Goal: Transaction & Acquisition: Purchase product/service

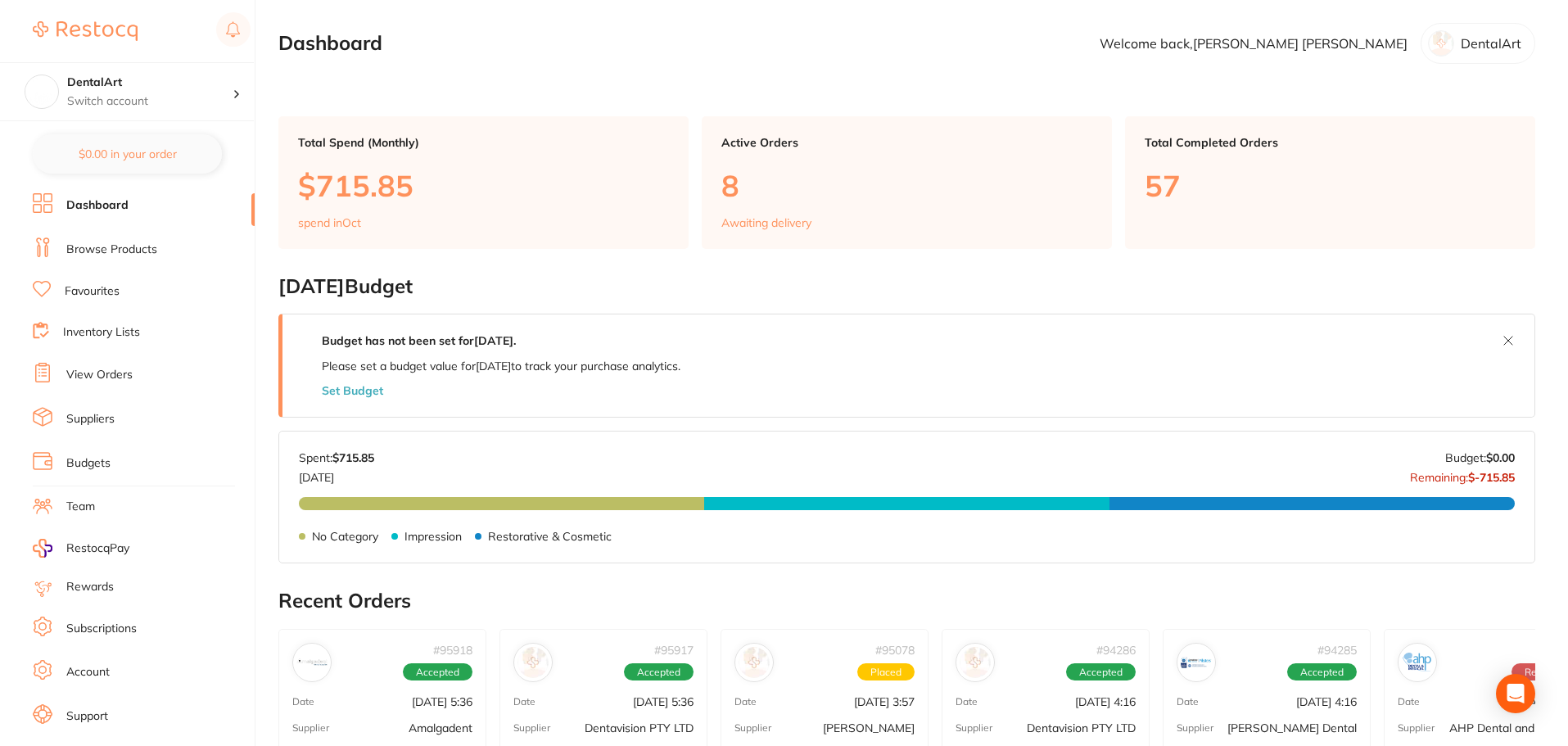
click at [105, 249] on link "Browse Products" at bounding box center [111, 250] width 91 height 16
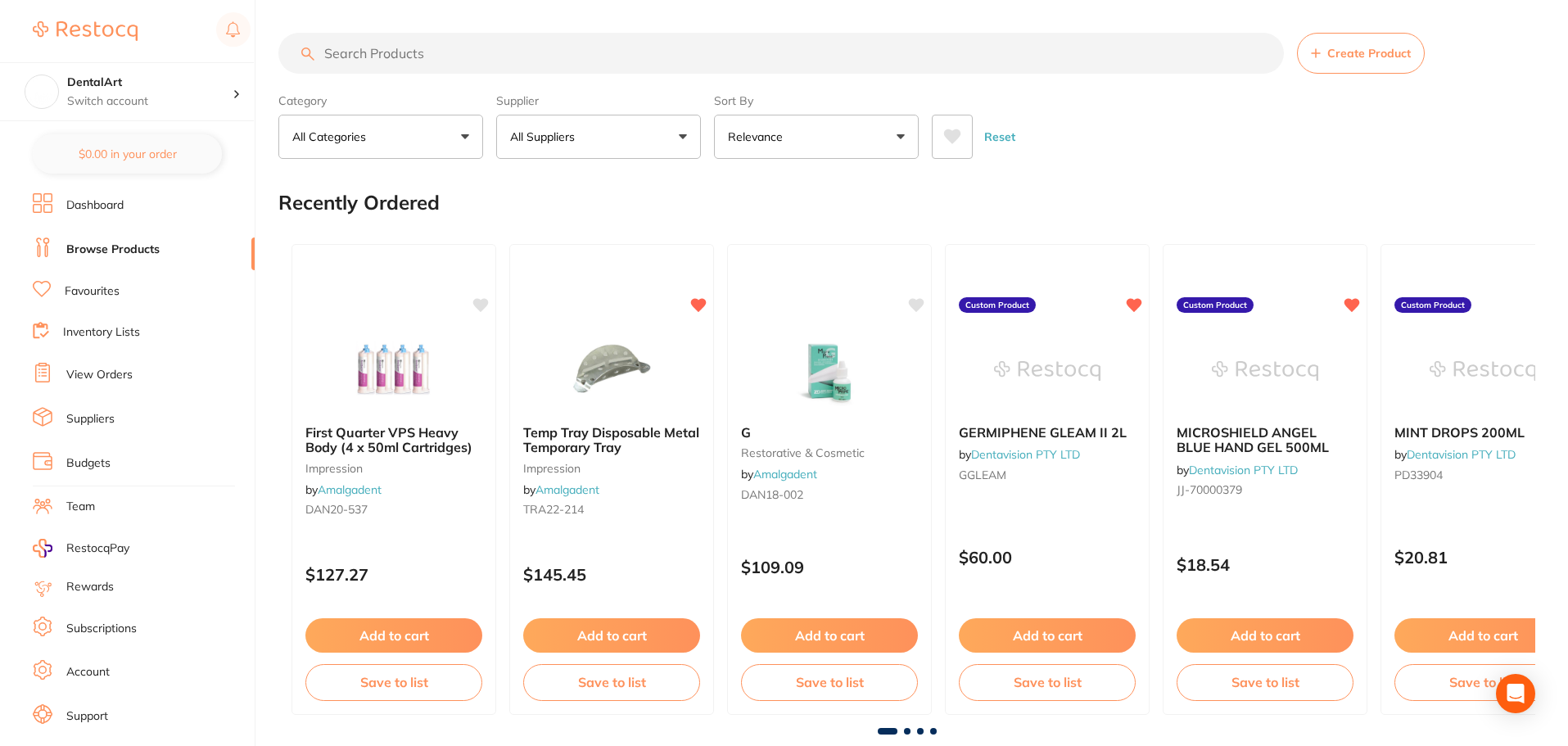
click at [688, 136] on button "All Suppliers" at bounding box center [598, 137] width 205 height 45
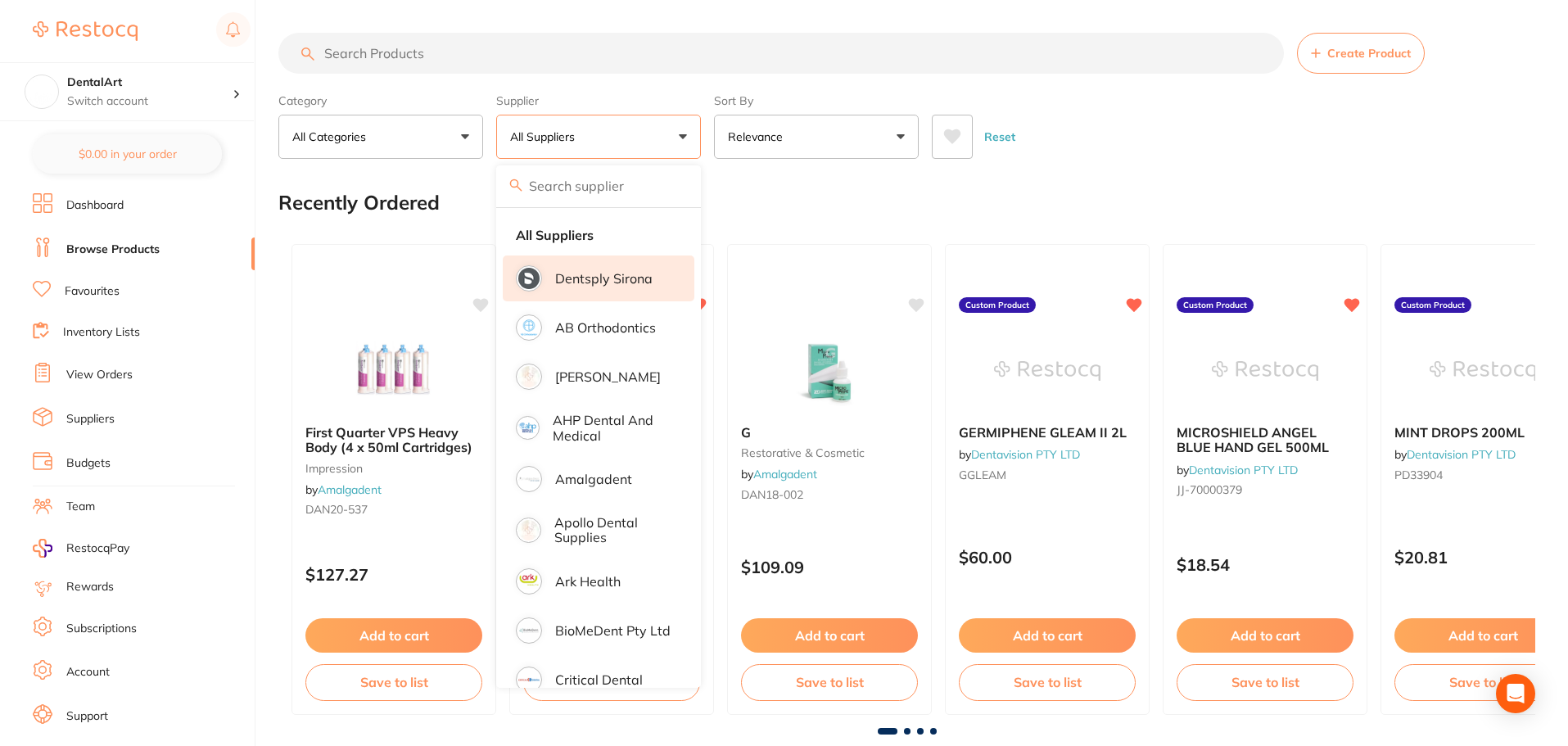
click at [572, 286] on li "Dentsply Sirona" at bounding box center [598, 278] width 191 height 45
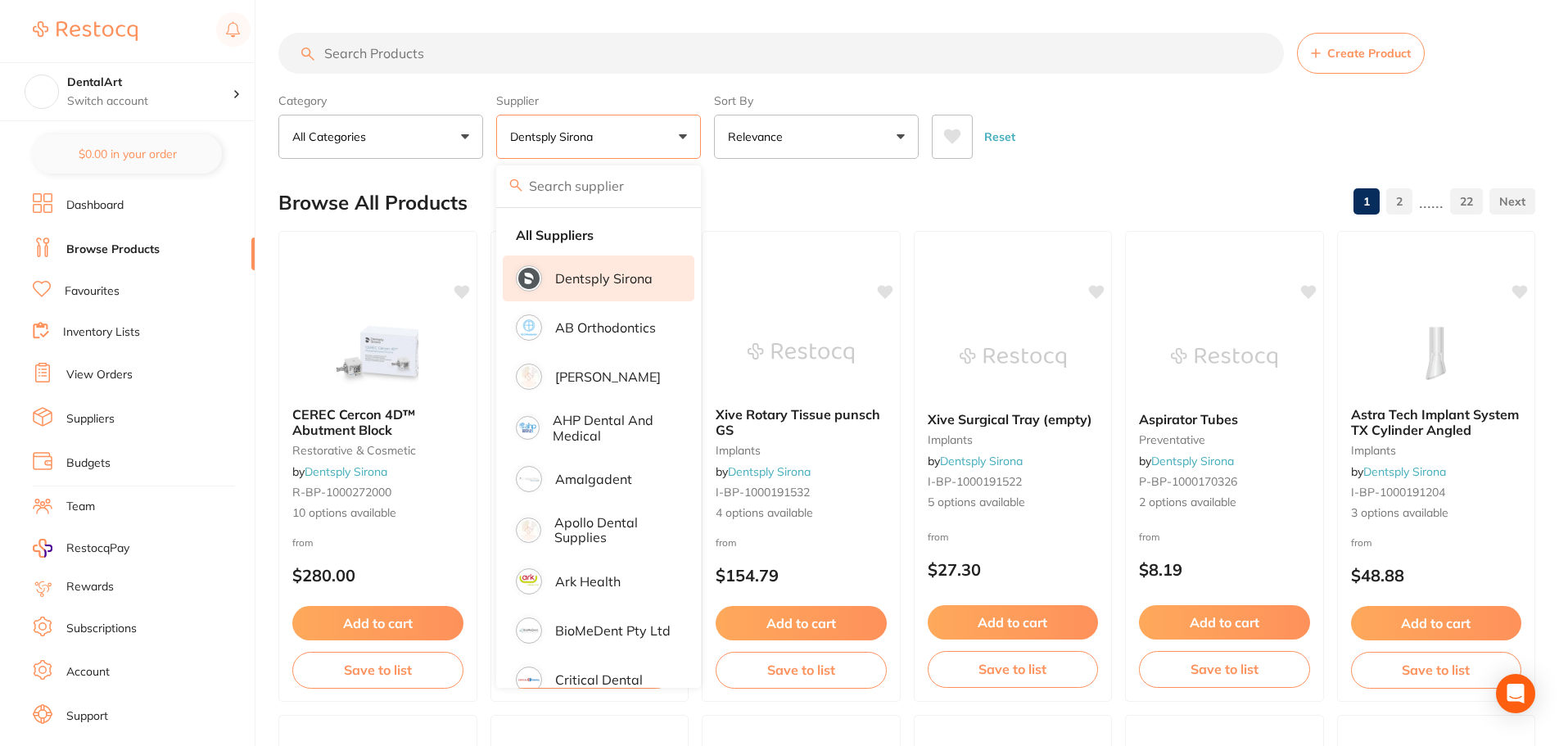
click at [1174, 134] on div "Reset" at bounding box center [1227, 129] width 590 height 57
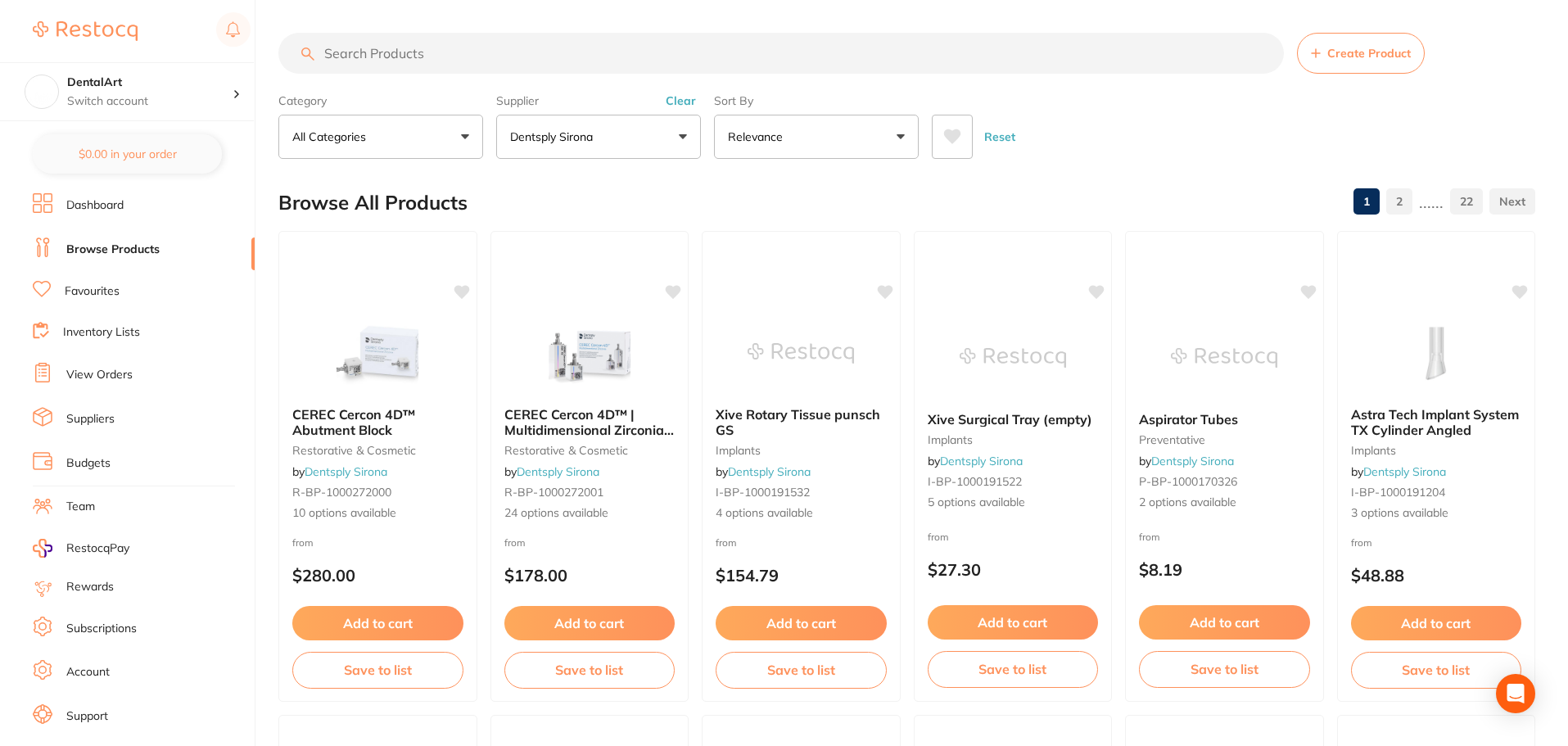
click at [399, 57] on input "search" at bounding box center [781, 53] width 1006 height 41
click at [391, 65] on input "search" at bounding box center [781, 53] width 1006 height 41
type input "uni"
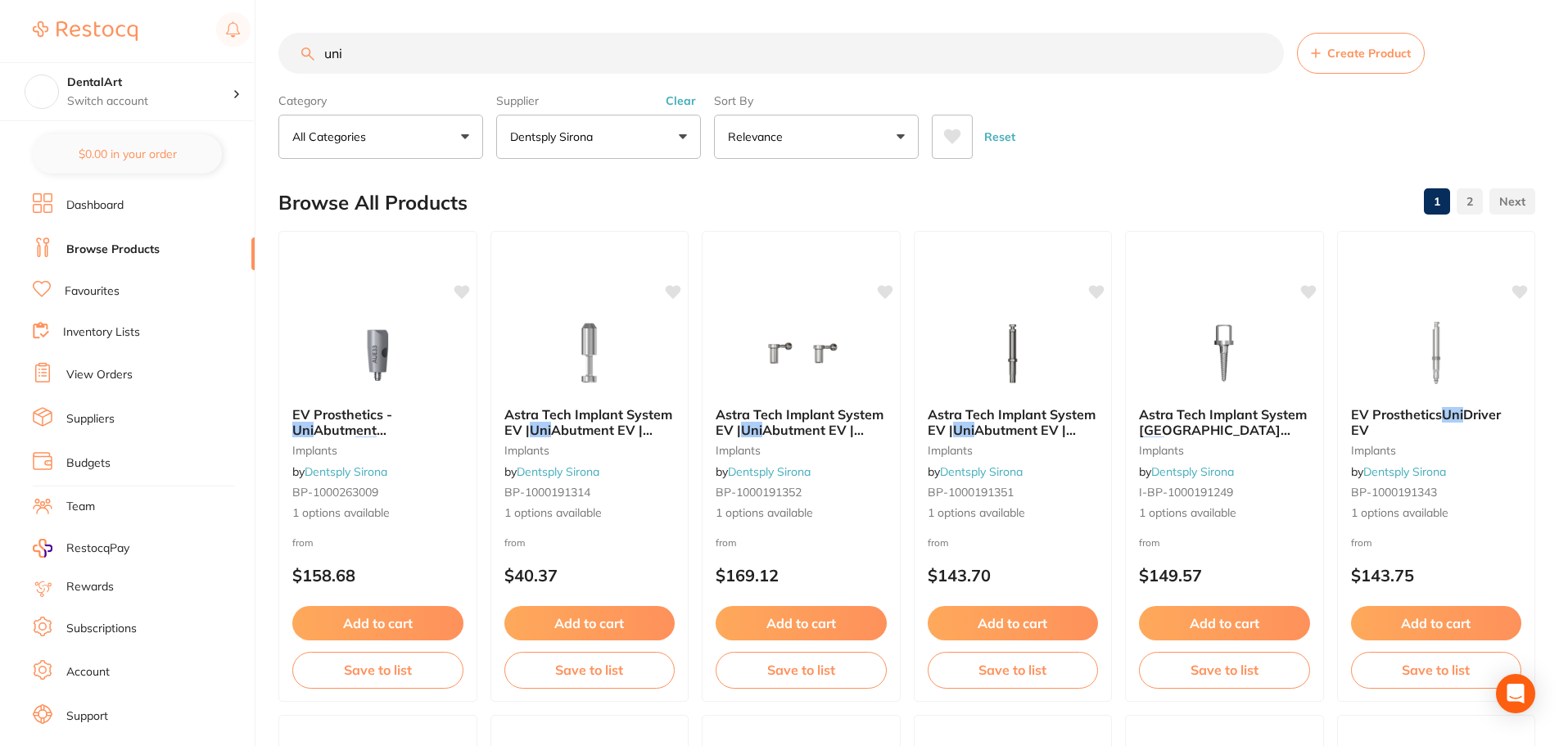
drag, startPoint x: 375, startPoint y: 57, endPoint x: 179, endPoint y: 46, distance: 196.3
click at [179, 46] on div "$715.85 DentalArt Switch account DentalArt $0.00 in your order Dashboard Browse…" at bounding box center [784, 373] width 1568 height 746
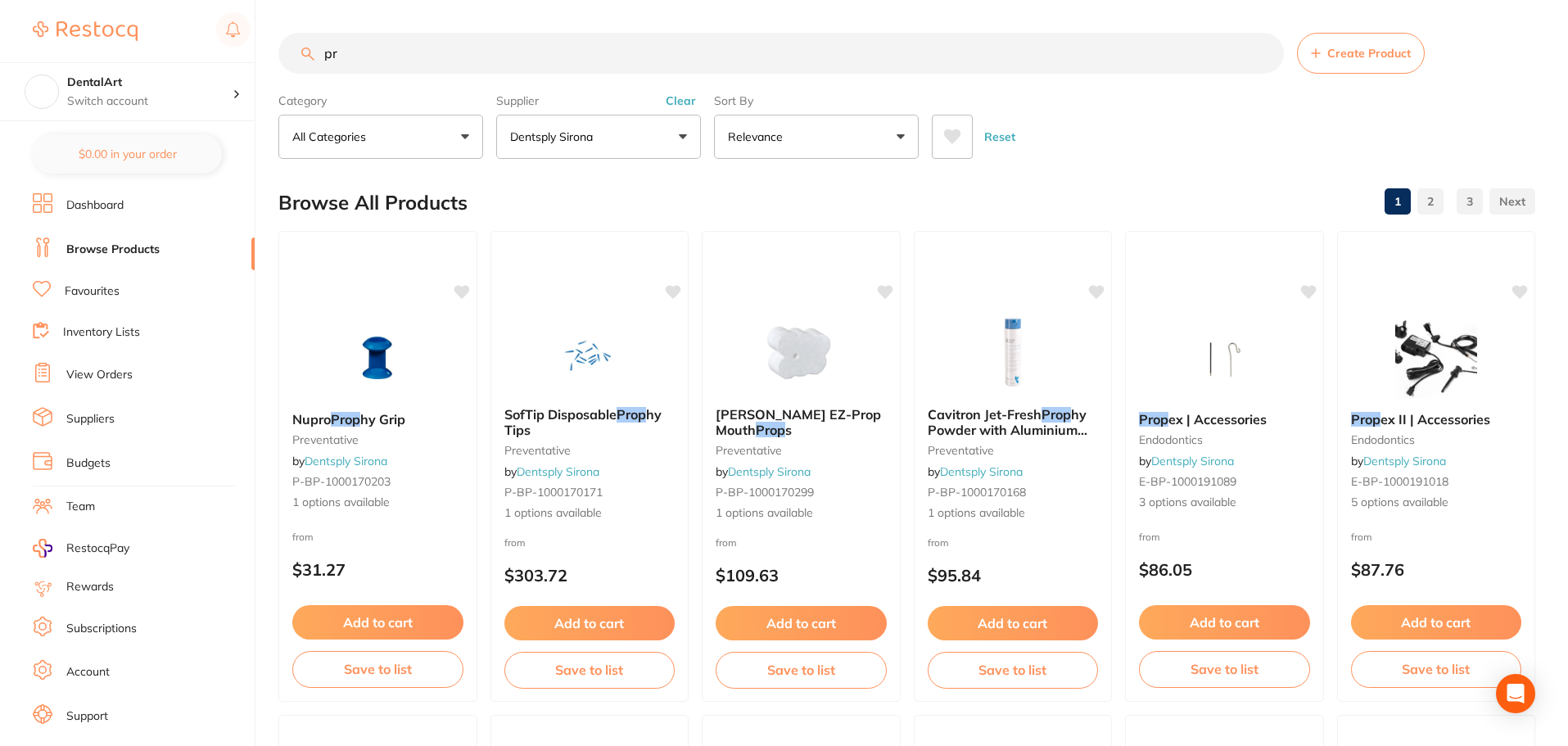
type input "p"
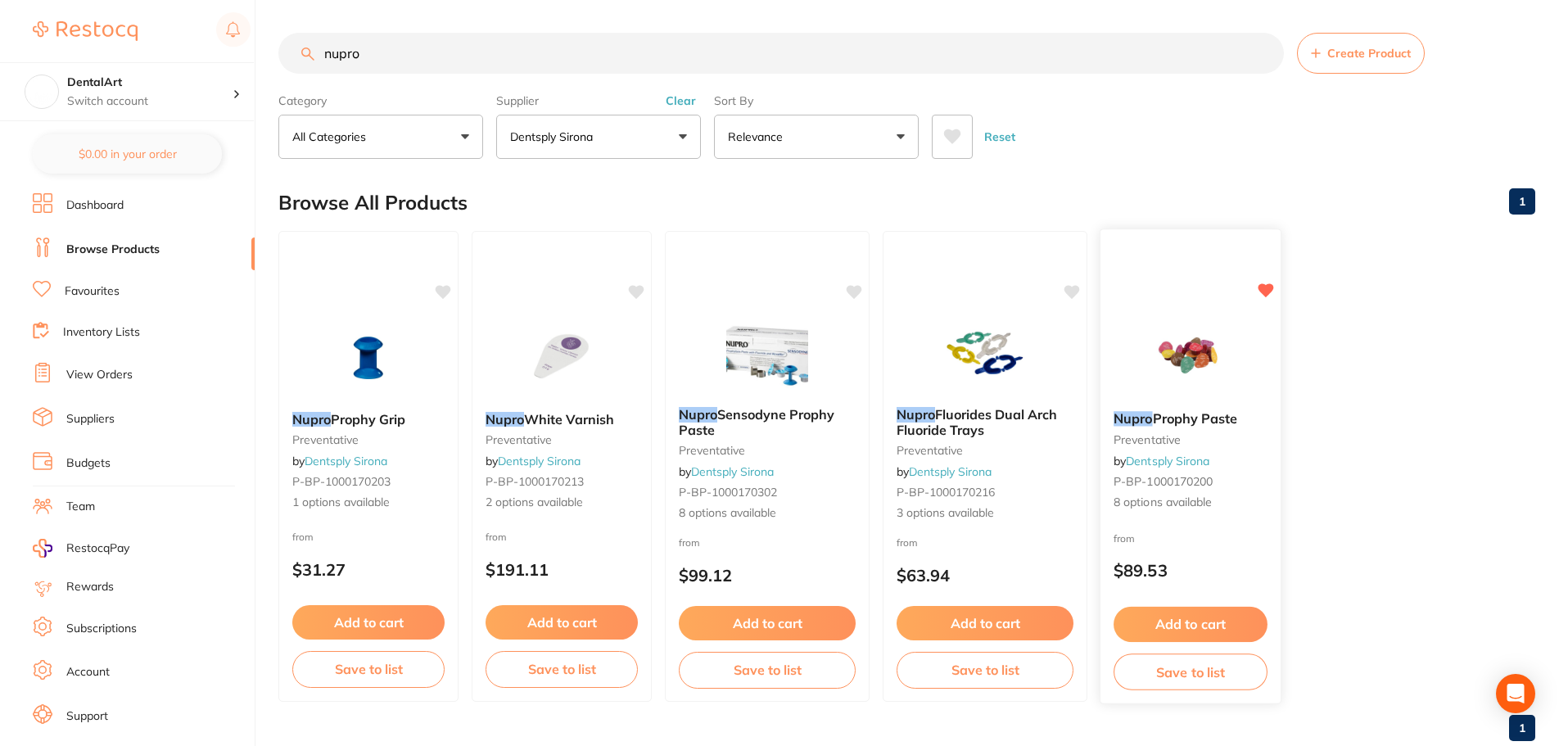
type input "nupro"
click at [1145, 320] on img at bounding box center [1189, 357] width 107 height 82
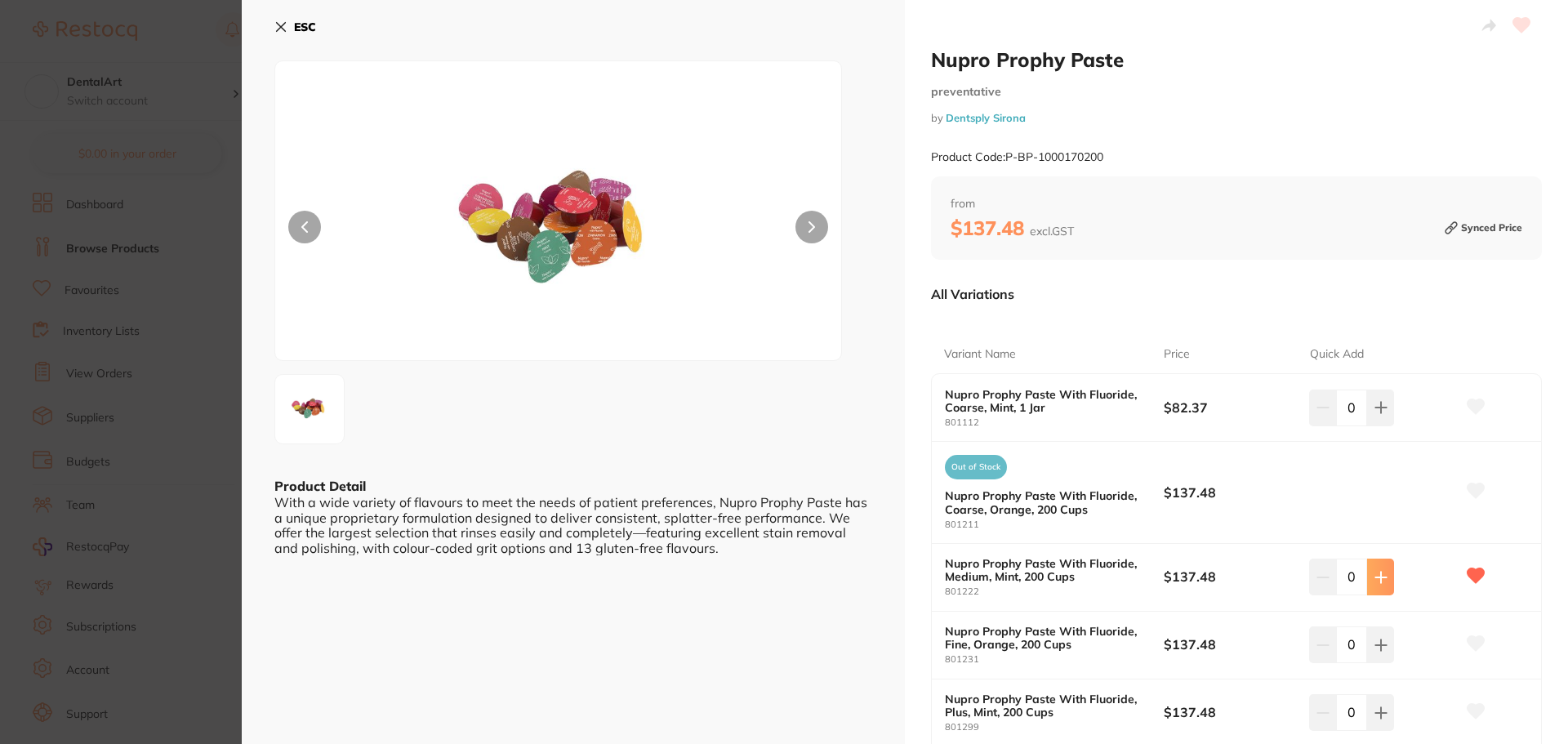
click at [1375, 572] on icon at bounding box center [1381, 576] width 13 height 13
type input "2"
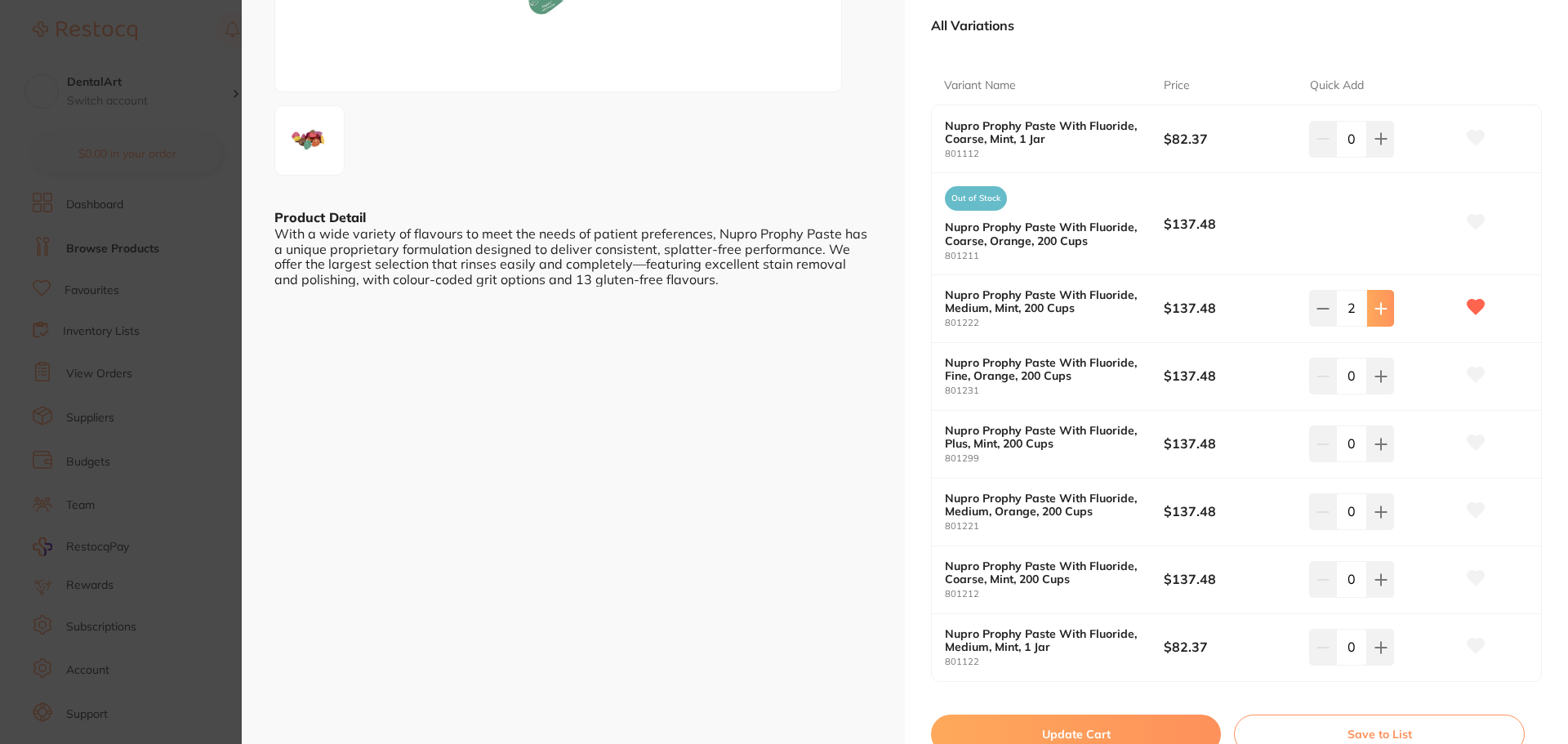
scroll to position [327, 0]
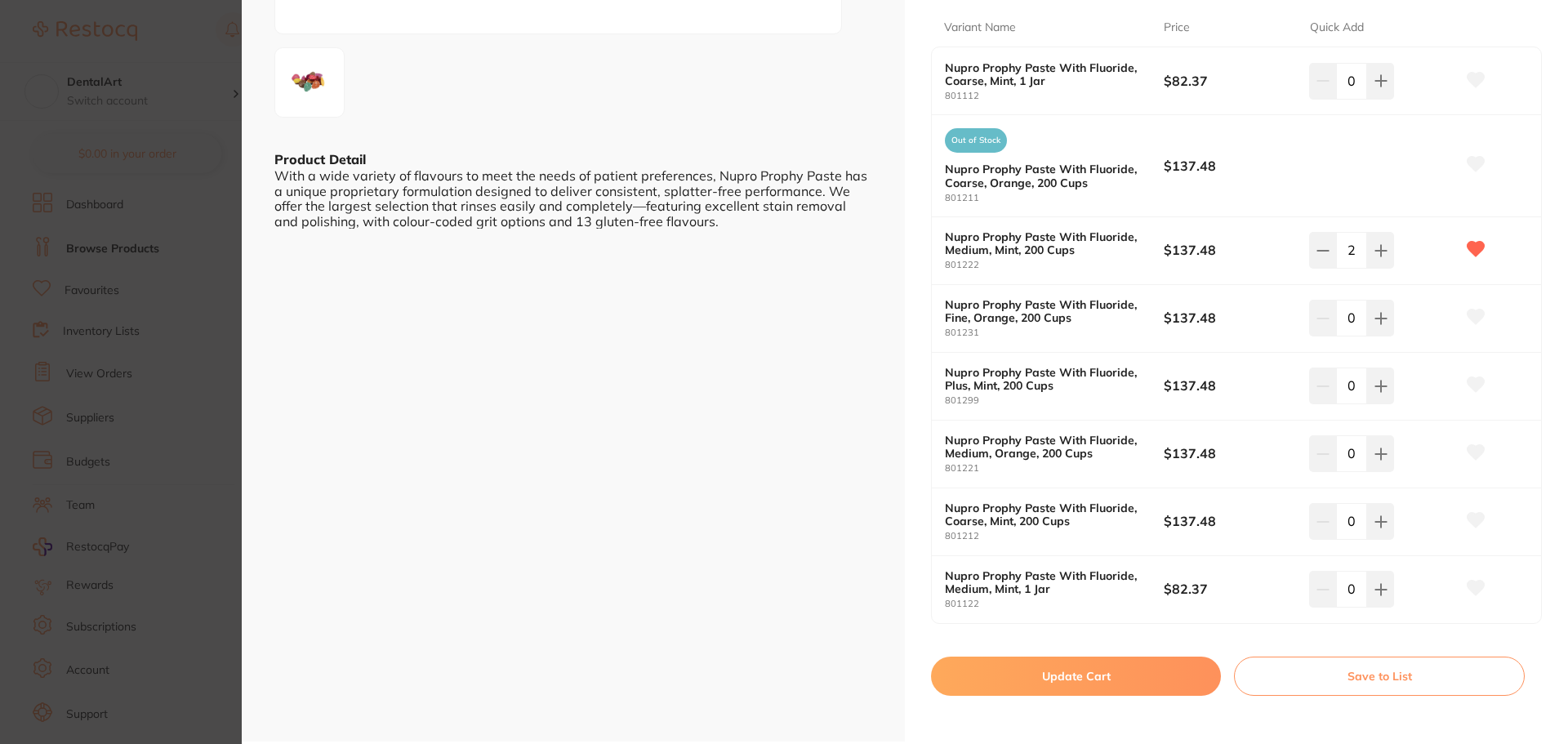
click at [1137, 676] on button "Update Cart" at bounding box center [1076, 676] width 290 height 39
checkbox input "false"
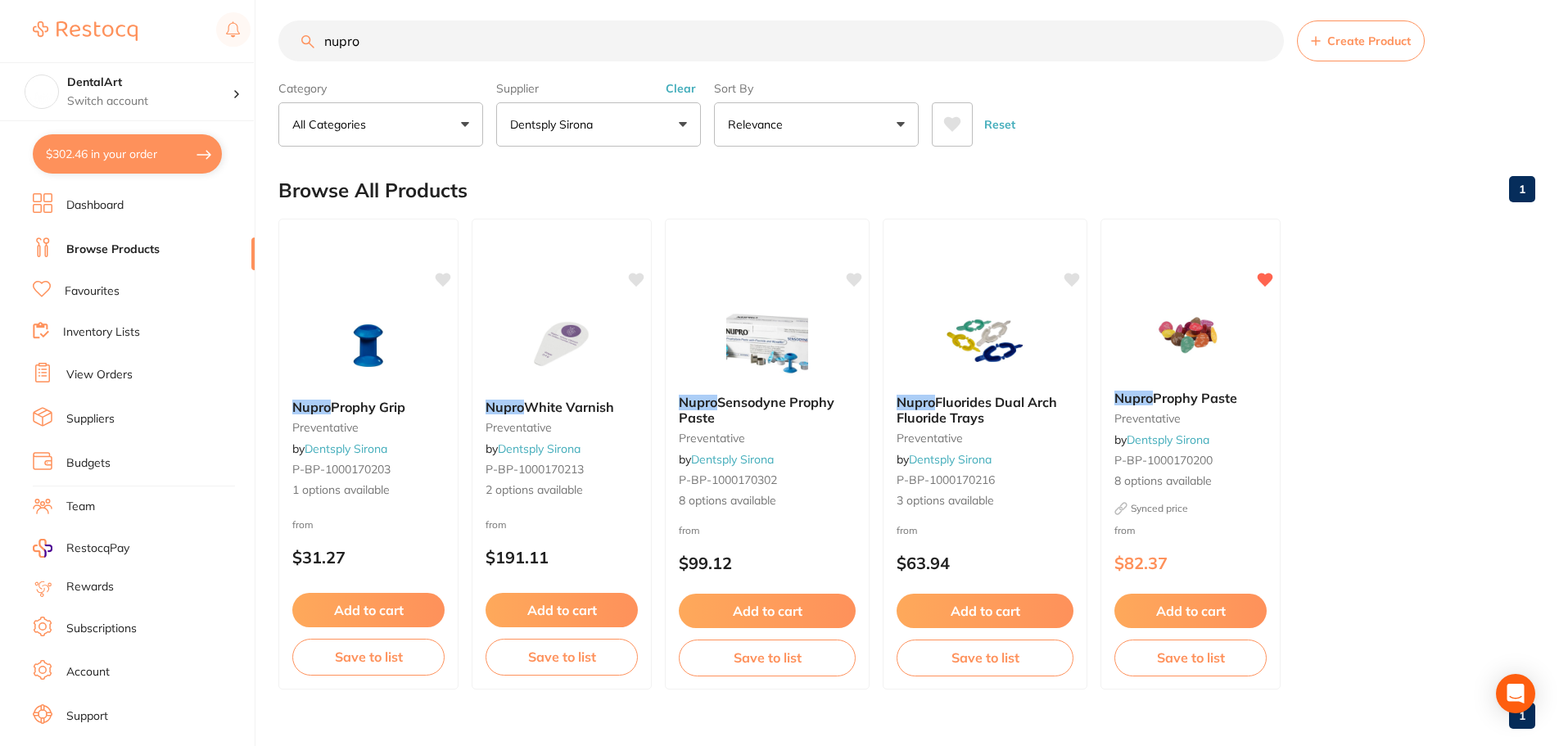
drag, startPoint x: 374, startPoint y: 35, endPoint x: 258, endPoint y: 37, distance: 116.0
click at [258, 37] on div "$302.46 DentalArt Switch account DentalArt $302.46 in your order Dashboard Brow…" at bounding box center [784, 361] width 1568 height 746
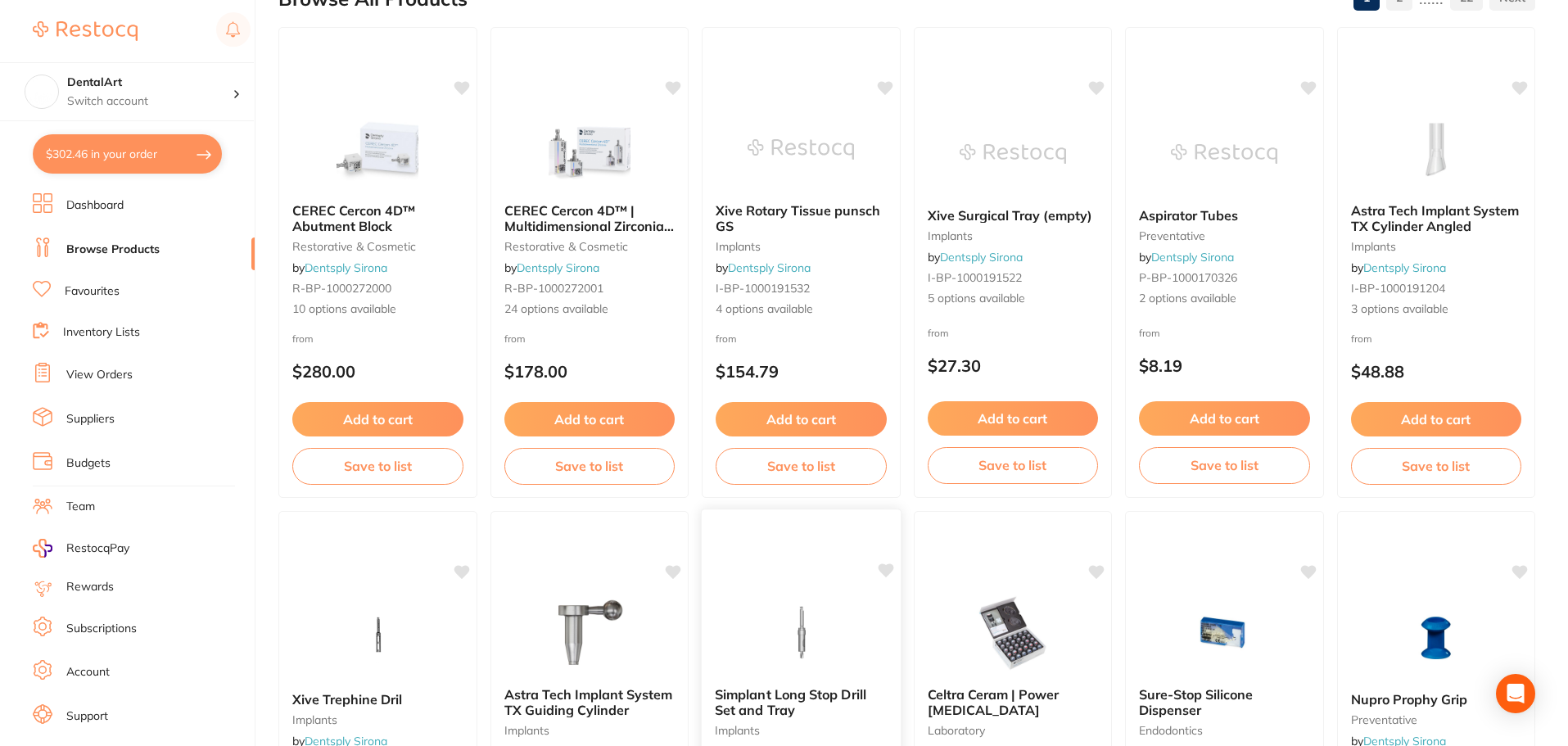
scroll to position [0, 0]
